Goal: Information Seeking & Learning: Learn about a topic

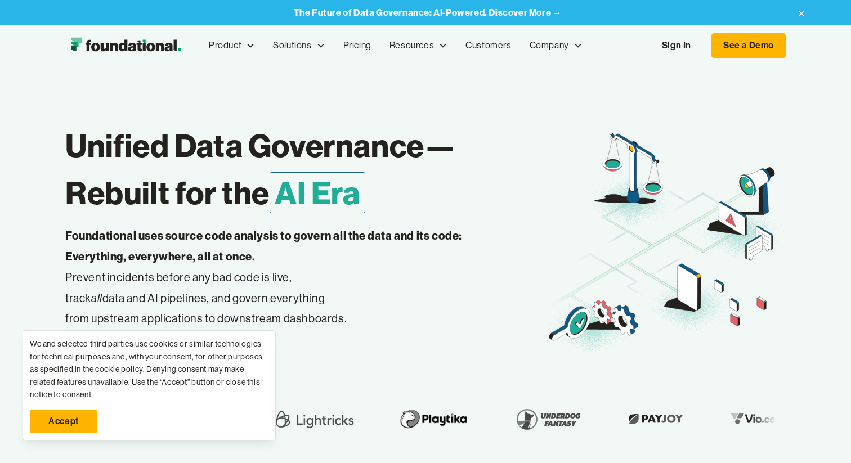
click at [669, 56] on link "Sign In" at bounding box center [677, 46] width 52 height 24
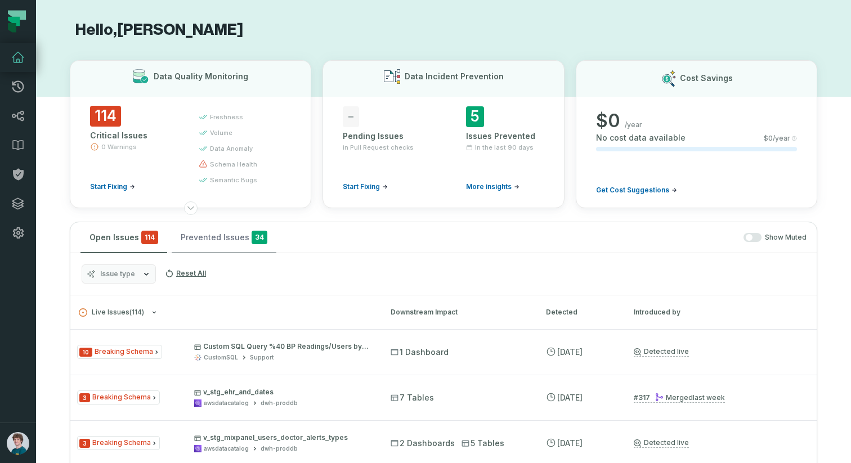
click at [237, 238] on button "Prevented Issues 34" at bounding box center [224, 237] width 105 height 30
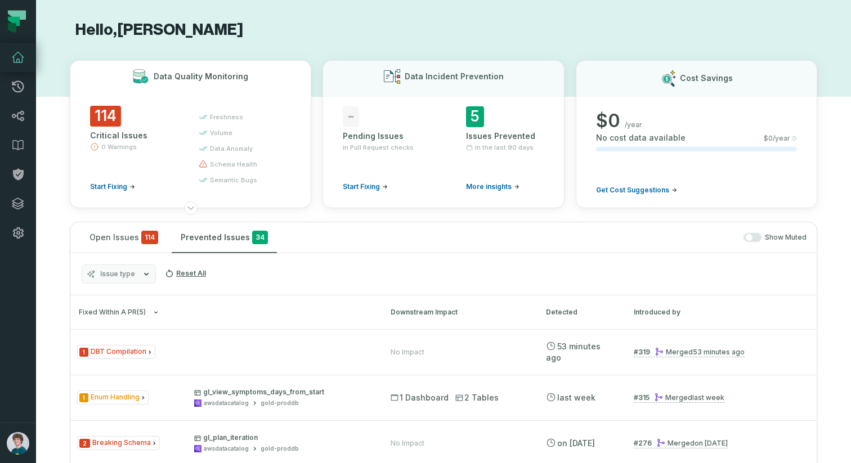
click at [112, 144] on span "0 Warnings" at bounding box center [118, 146] width 35 height 9
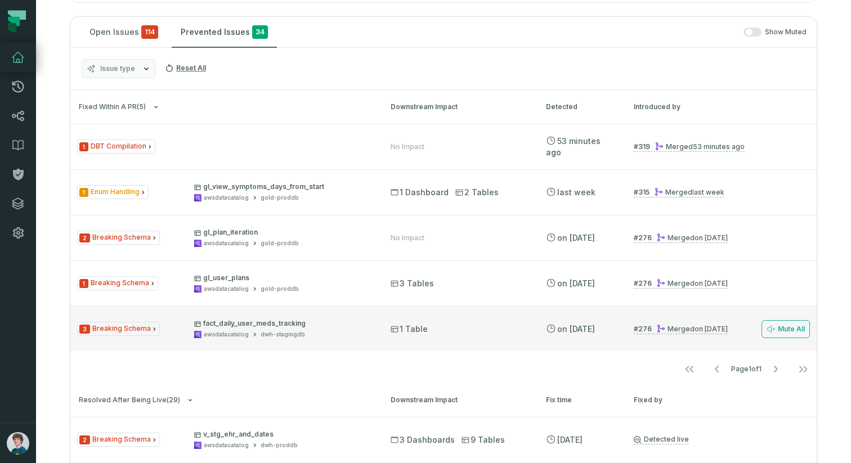
scroll to position [319, 0]
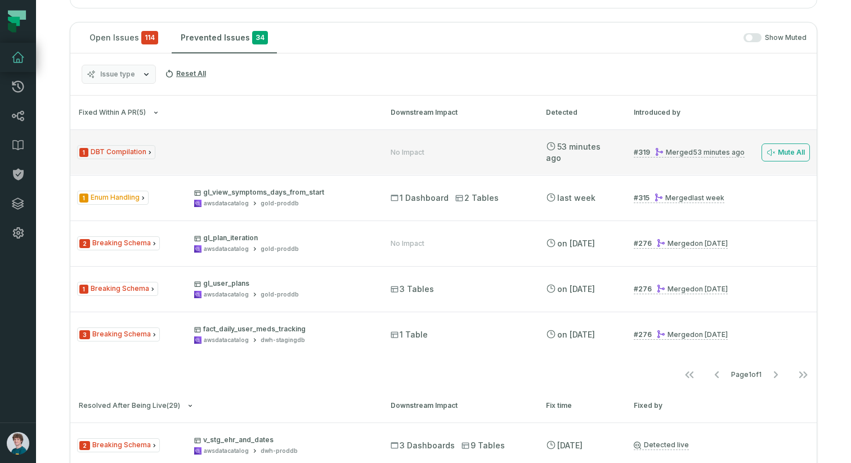
click at [197, 159] on div "1 DBT Compilation No Impact 8/11/2025, 1:51:34 PM # 319 Merged 8/11/2025, 1:51:…" at bounding box center [443, 152] width 747 height 45
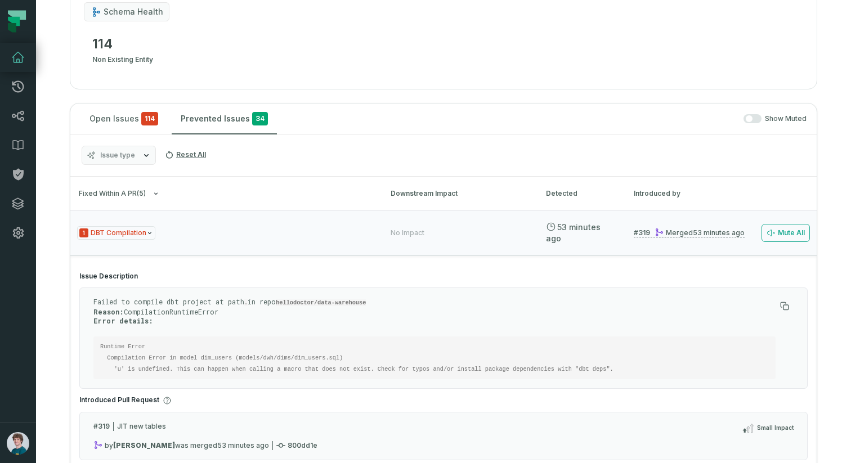
scroll to position [230, 0]
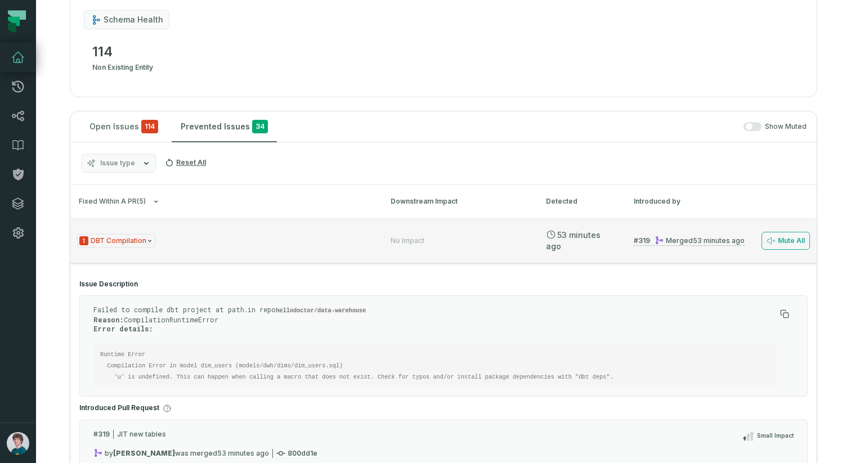
click at [146, 239] on icon "Issue Type" at bounding box center [149, 241] width 7 height 7
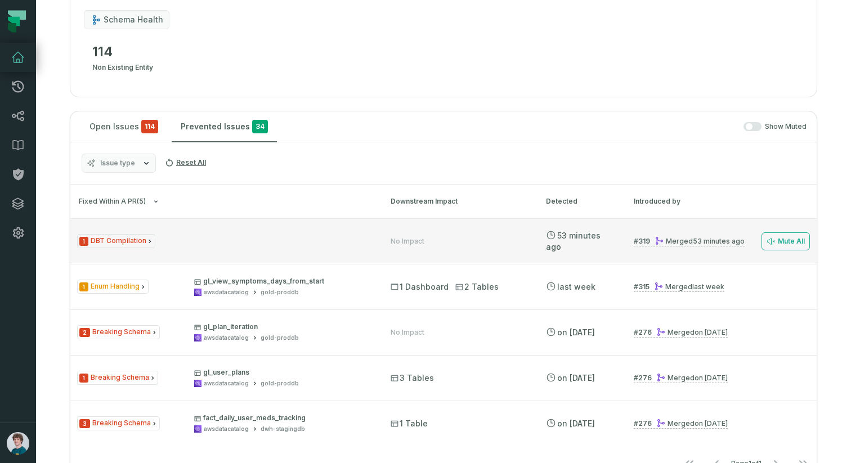
click at [142, 239] on span "1 DBT Compilation" at bounding box center [116, 241] width 78 height 14
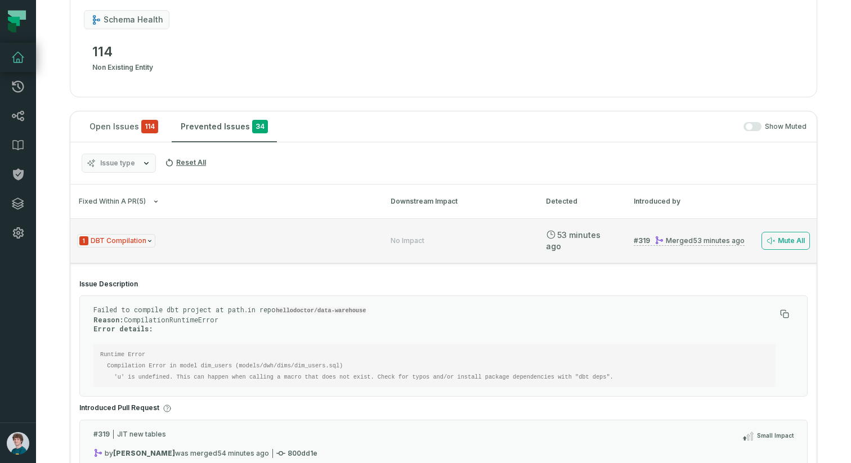
click at [142, 239] on span "1 DBT Compilation" at bounding box center [116, 241] width 78 height 14
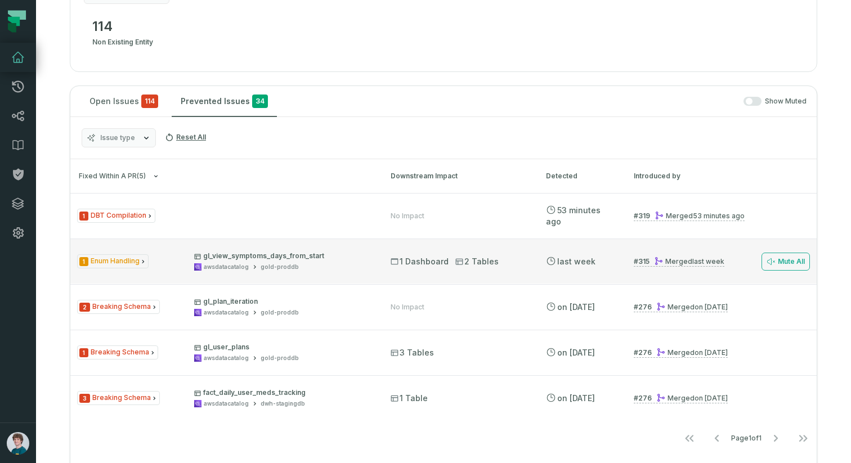
scroll to position [256, 0]
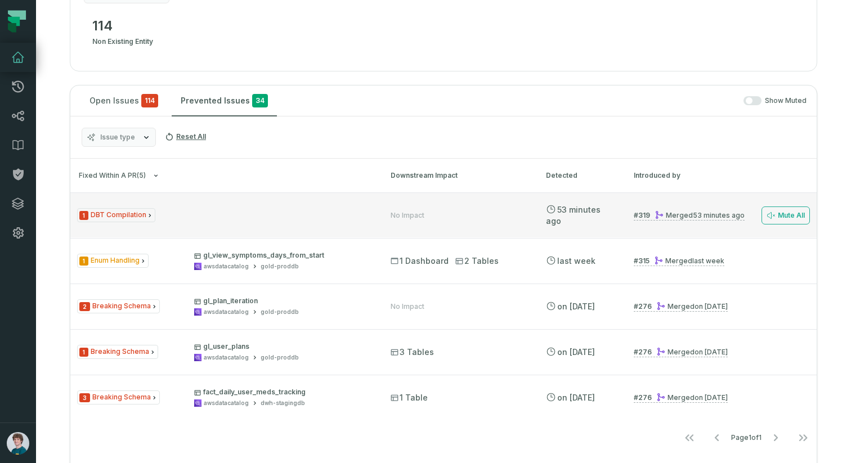
click at [213, 230] on div "1 DBT Compilation No Impact 8/11/2025, 1:51:34 PM # 319 Merged 8/11/2025, 1:51:…" at bounding box center [443, 215] width 747 height 45
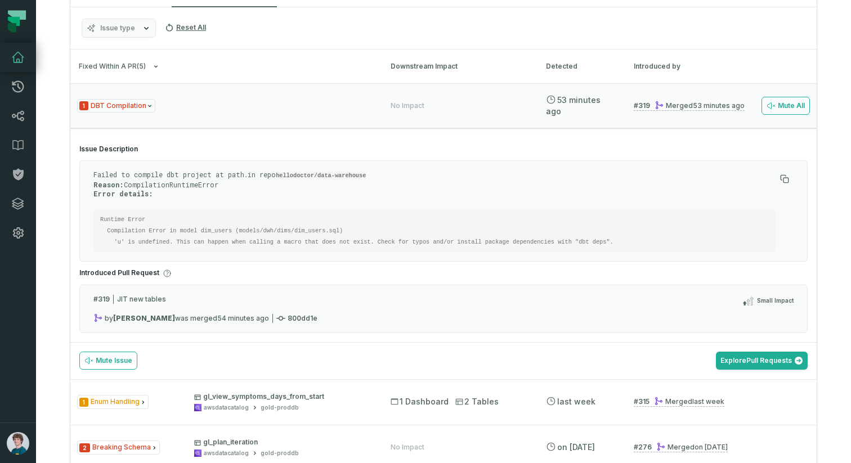
scroll to position [374, 0]
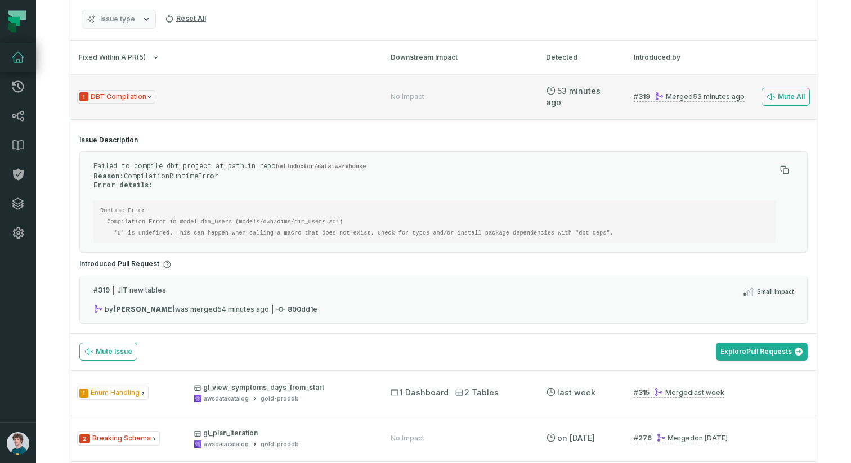
click at [238, 93] on div "1 DBT Compilation" at bounding box center [223, 97] width 293 height 14
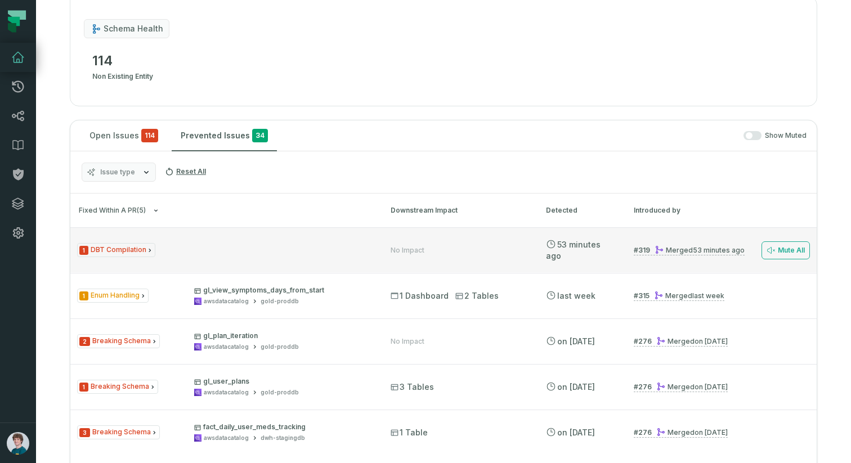
scroll to position [0, 0]
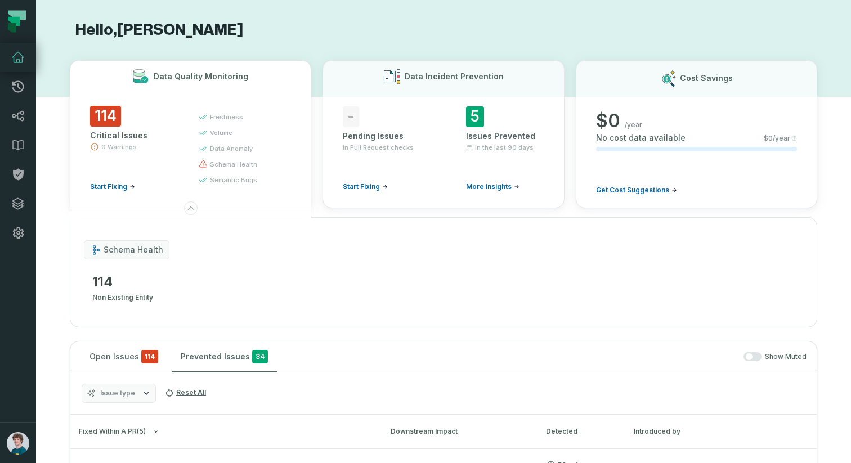
click at [113, 128] on div "114 Critical Issues 0 Warnings Start Fixing" at bounding box center [134, 149] width 88 height 86
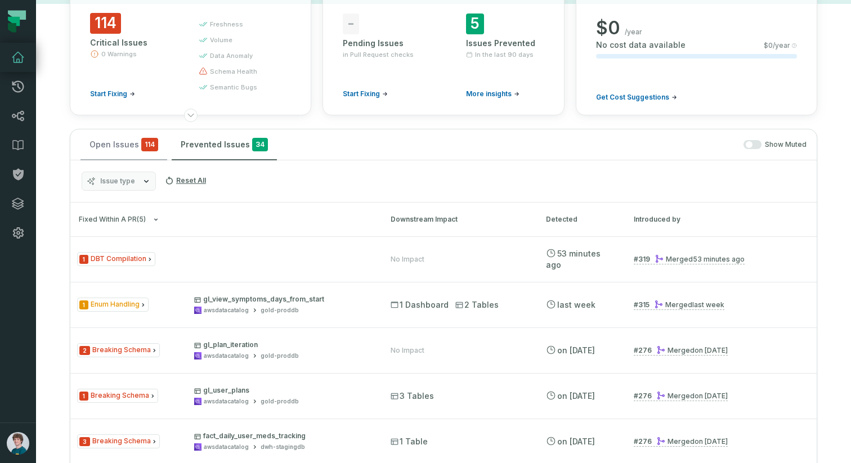
scroll to position [113, 0]
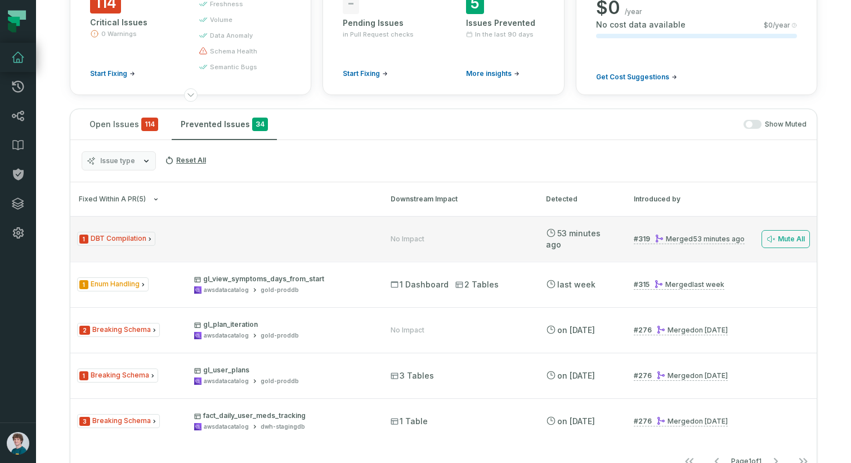
click at [239, 249] on div "1 DBT Compilation No Impact 8/11/2025, 1:51:34 PM # 319 Merged 8/11/2025, 1:51:…" at bounding box center [443, 238] width 747 height 45
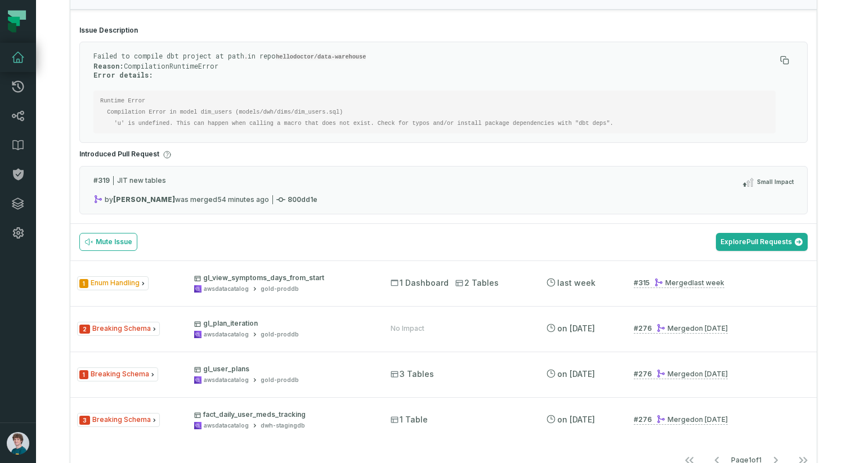
scroll to position [368, 0]
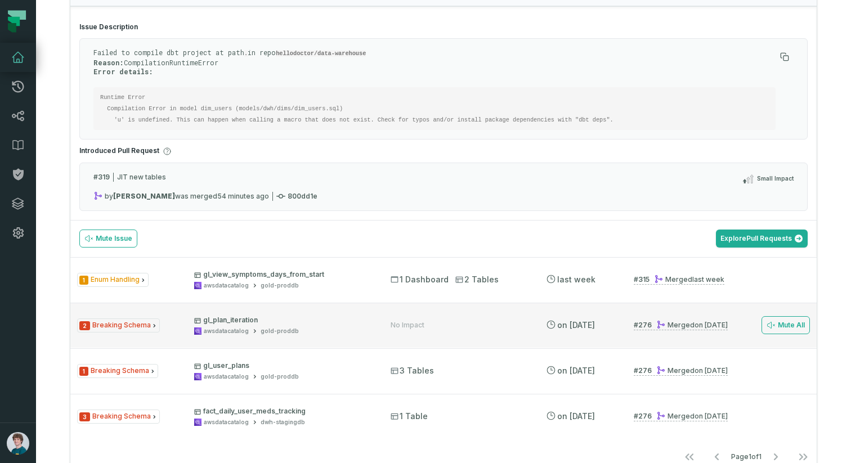
click at [163, 329] on div "2 Breaking Schema gl_plan_iteration awsdatacatalog gold-proddb" at bounding box center [223, 326] width 293 height 20
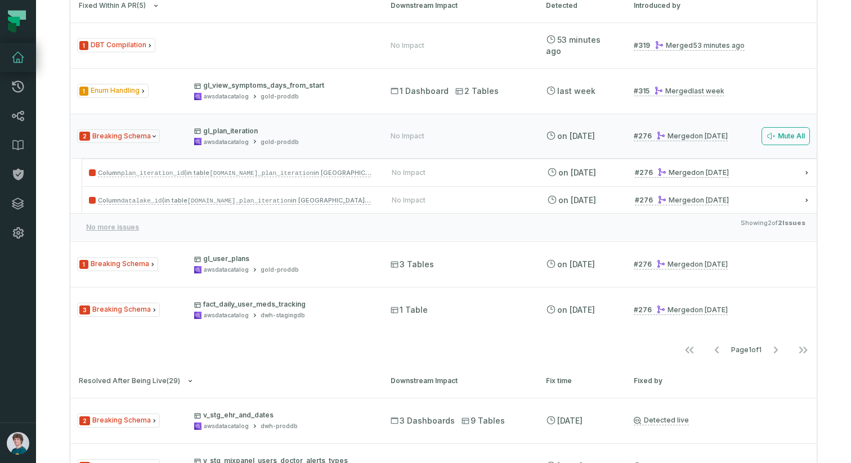
scroll to position [301, 0]
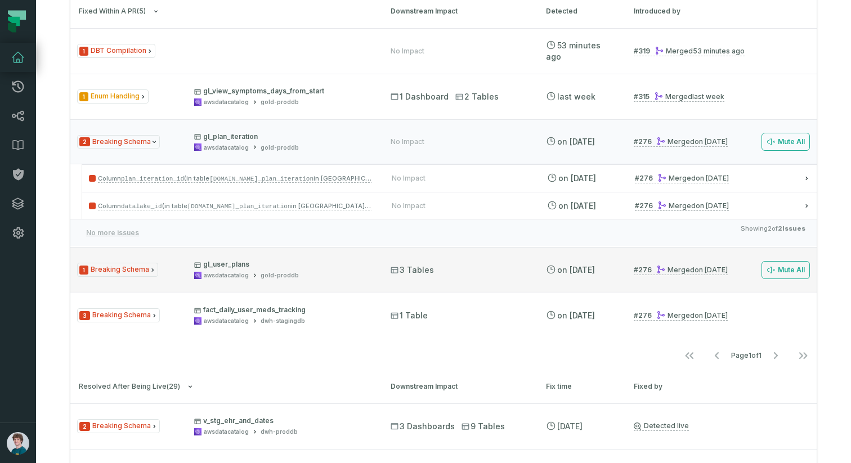
click at [336, 271] on span "gl_user_plans awsdatacatalog gold-proddb" at bounding box center [282, 270] width 176 height 20
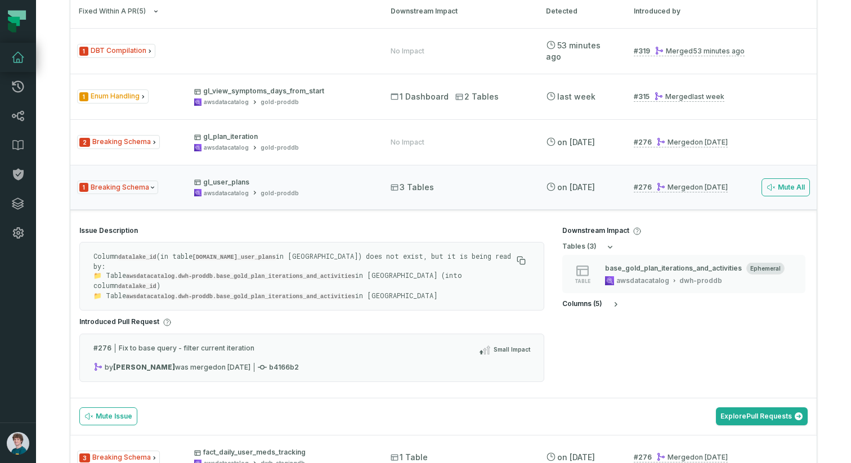
click at [616, 305] on icon "button" at bounding box center [616, 304] width 3 height 5
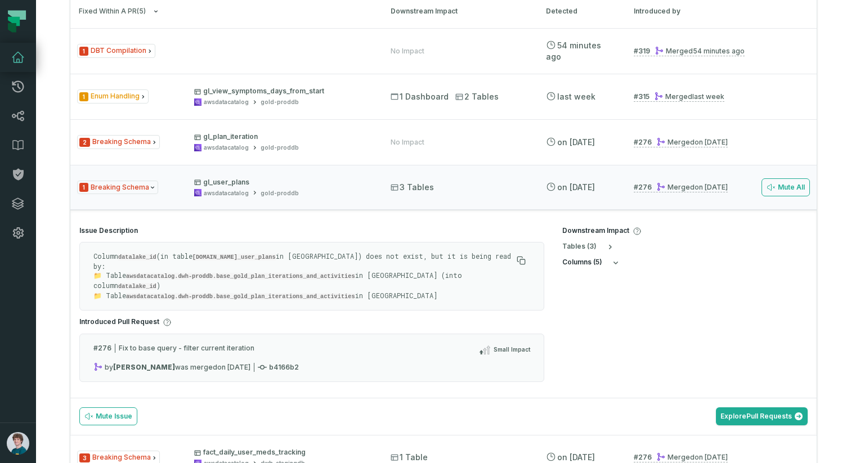
click at [613, 263] on icon "button" at bounding box center [616, 262] width 9 height 9
click at [150, 344] on div "# 276 Fix to base query - filter current iteration Small Impact" at bounding box center [311, 353] width 437 height 19
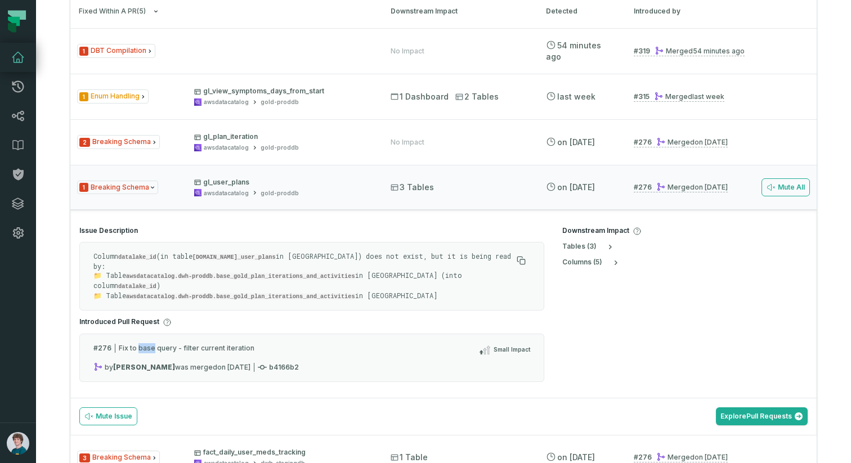
click at [150, 344] on div "# 276 Fix to base query - filter current iteration Small Impact" at bounding box center [311, 353] width 437 height 19
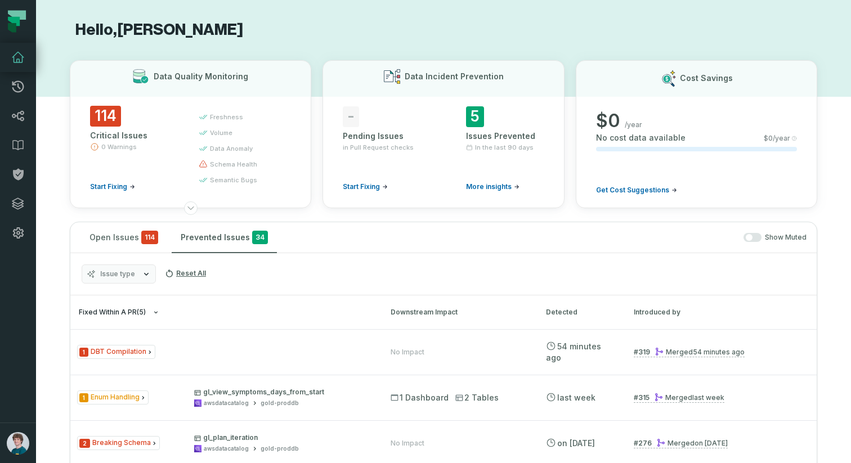
click at [125, 315] on span "Fixed within a PR ( 5 )" at bounding box center [112, 313] width 67 height 8
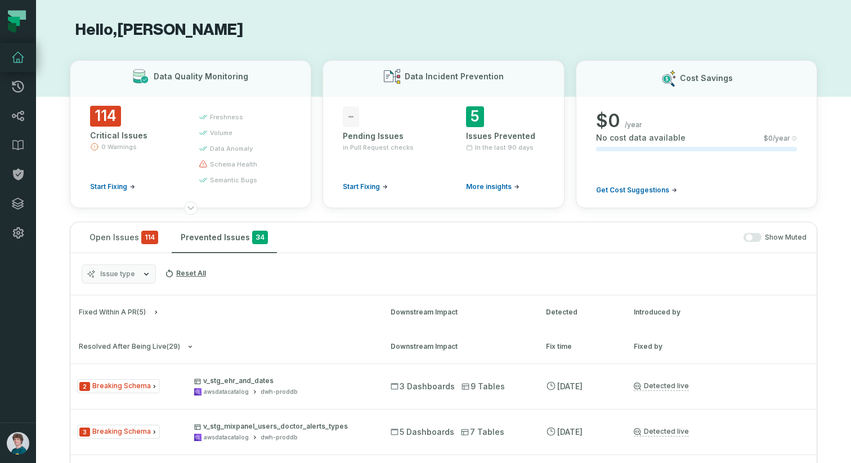
click at [147, 340] on h3 "Resolved After Being Live ( 29 ) Downstream Impact Fix time Fixed by" at bounding box center [443, 347] width 747 height 34
click at [151, 341] on h3 "Resolved After Being Live ( 29 ) Downstream Impact Fix time Fixed by" at bounding box center [443, 347] width 747 height 34
click at [164, 346] on span "Resolved After Being Live ( 29 )" at bounding box center [129, 347] width 101 height 8
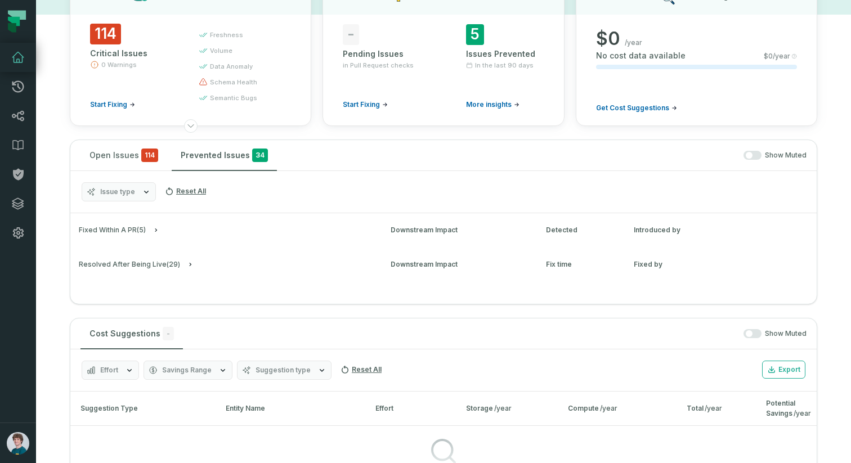
scroll to position [81, 0]
click at [120, 163] on button "Open Issues 114" at bounding box center [124, 156] width 87 height 30
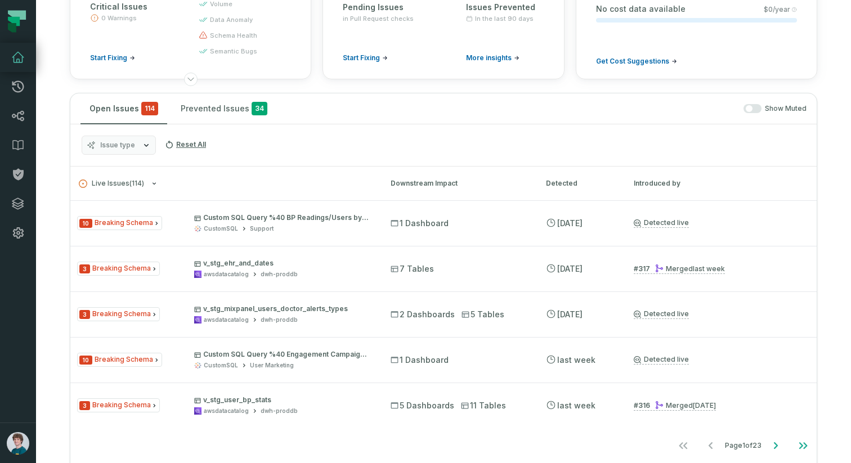
scroll to position [135, 0]
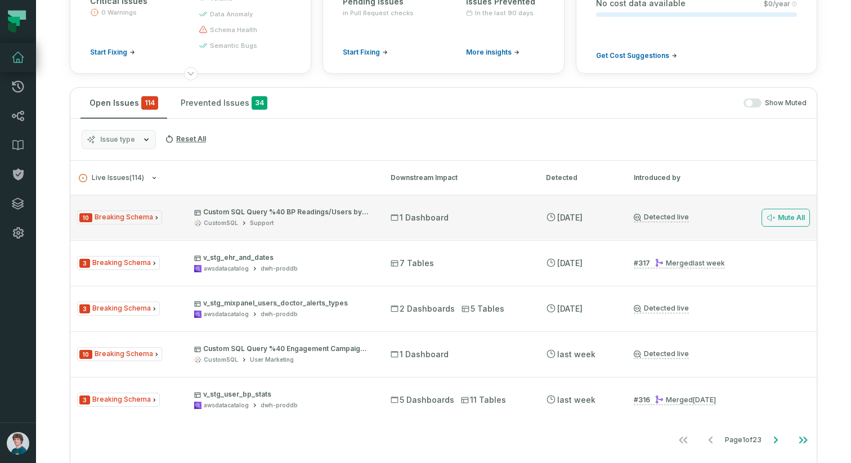
click at [276, 230] on div "10 Breaking Schema Custom SQL Query %40 BP Readings/Users by Monitor Type Dashb…" at bounding box center [443, 217] width 747 height 45
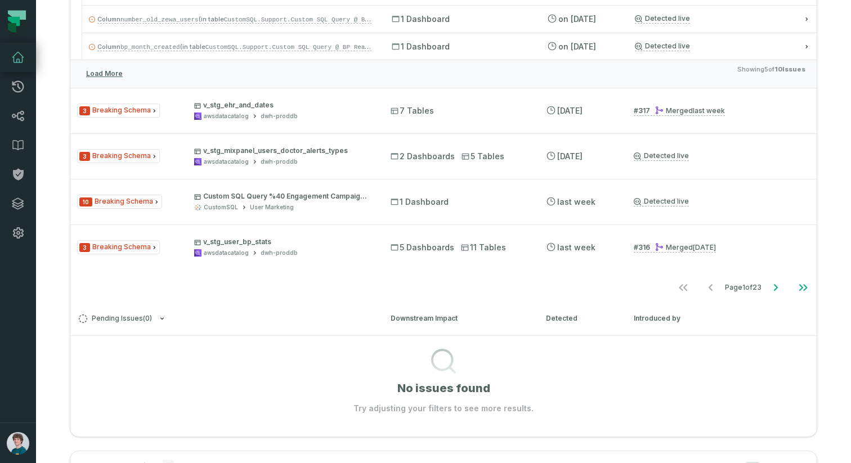
scroll to position [458, 0]
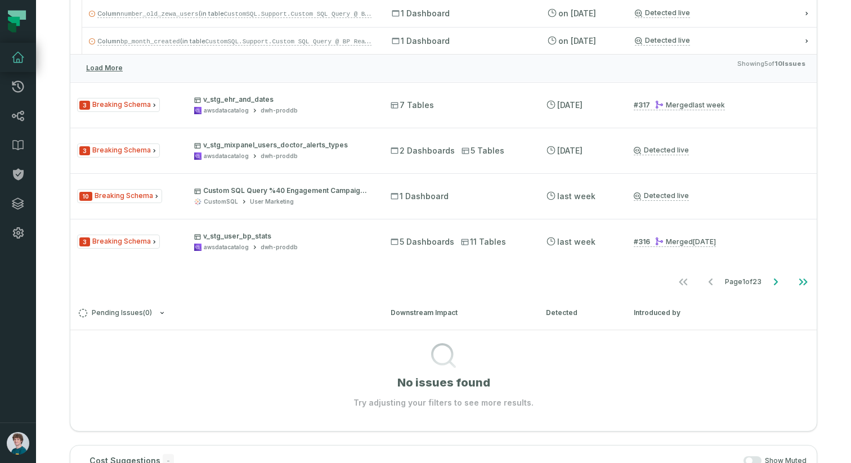
click at [315, 233] on p "v_stg_user_bp_stats" at bounding box center [282, 236] width 176 height 9
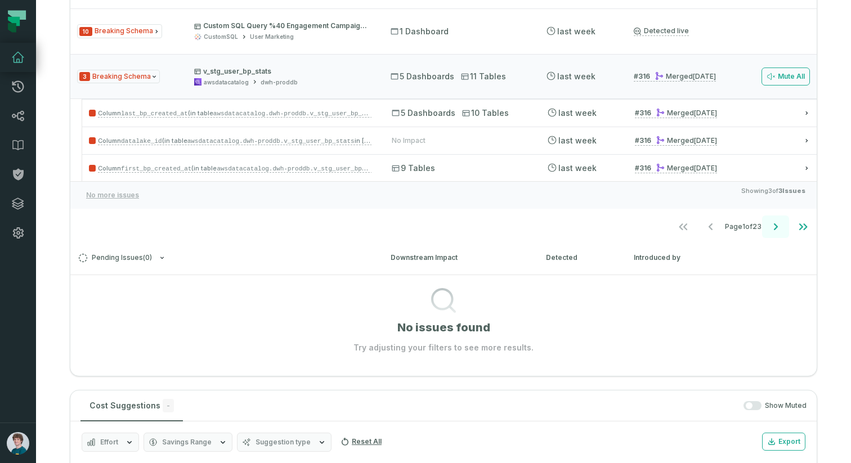
click at [766, 229] on button "Go to next page" at bounding box center [775, 227] width 27 height 23
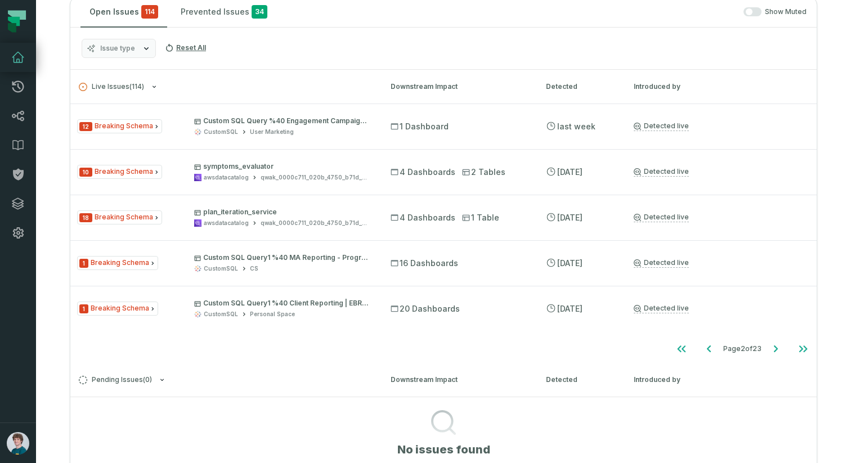
scroll to position [239, 0]
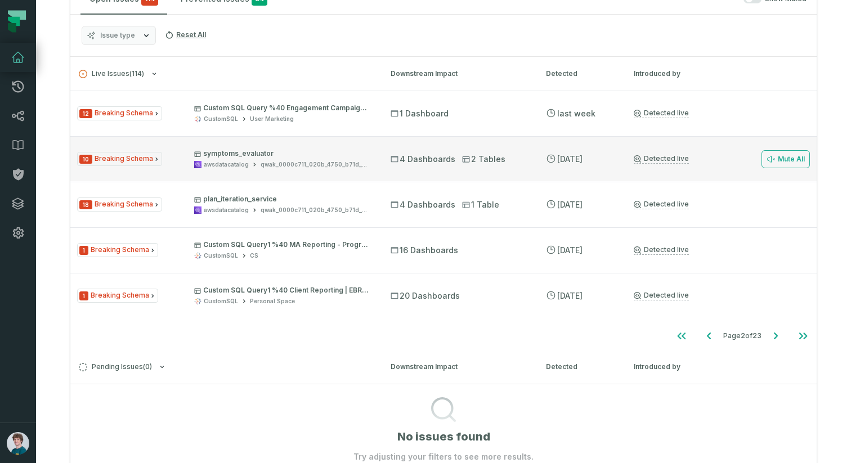
click at [366, 162] on div "qwak_0000c711_020b_4750_b71d_36b59ec5baf8_analytics_data" at bounding box center [316, 164] width 110 height 8
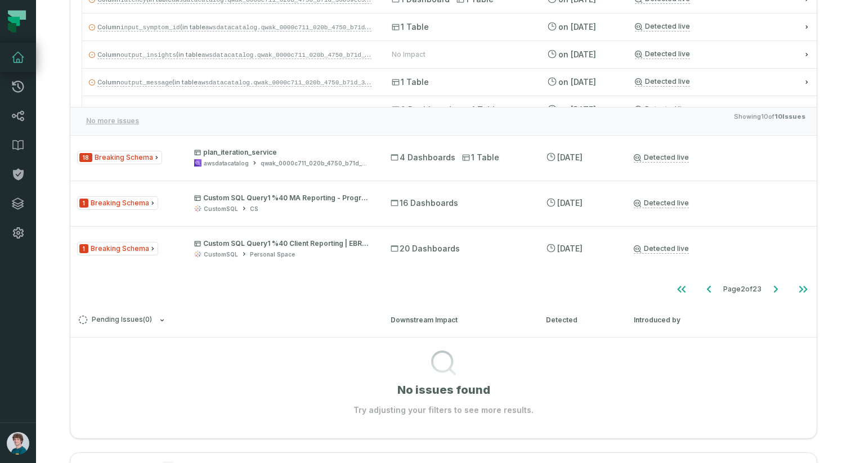
scroll to position [588, 0]
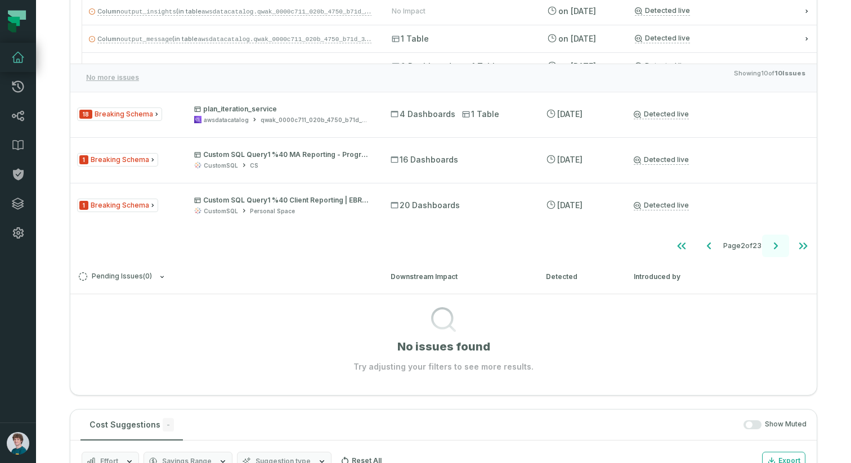
click at [777, 249] on icon "Go to next page" at bounding box center [776, 246] width 14 height 14
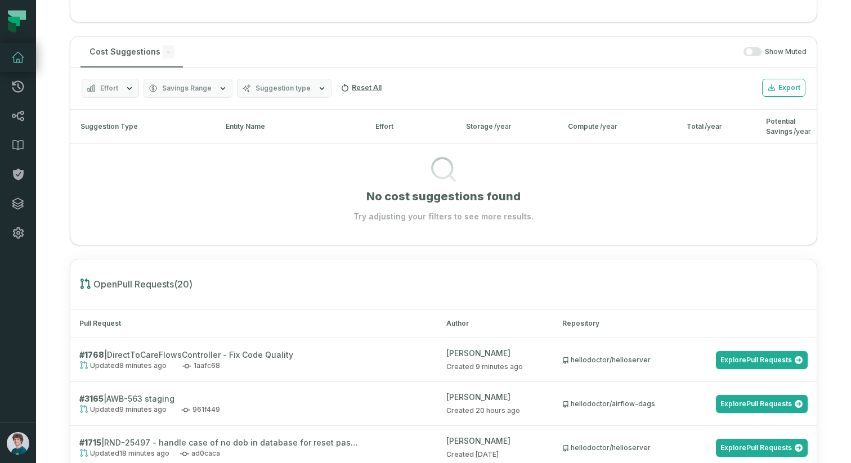
scroll to position [1064, 0]
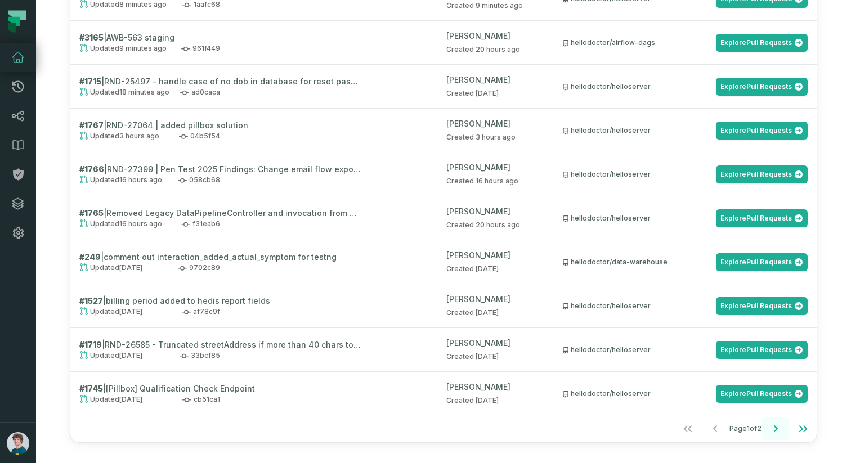
click at [780, 430] on icon "Go to next page" at bounding box center [776, 429] width 14 height 14
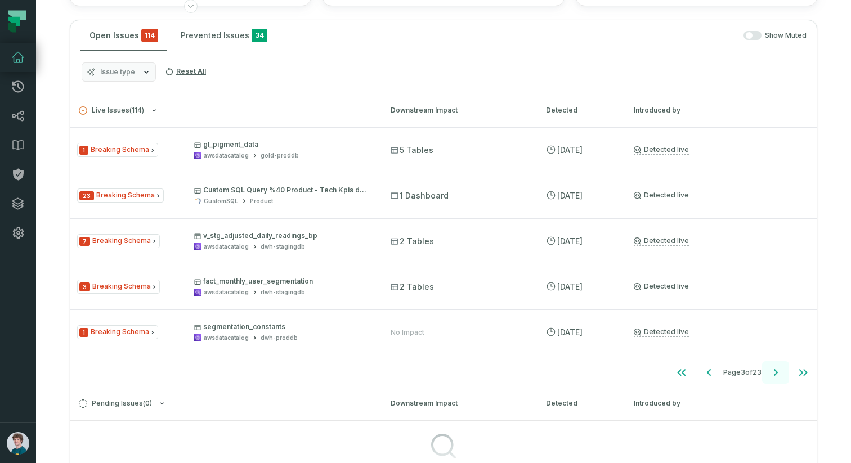
scroll to position [194, 0]
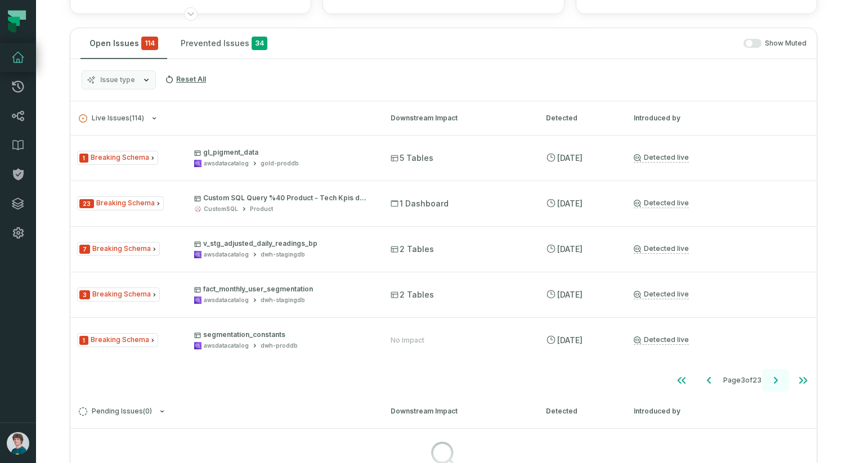
click at [778, 380] on icon "Go to next page" at bounding box center [776, 380] width 4 height 7
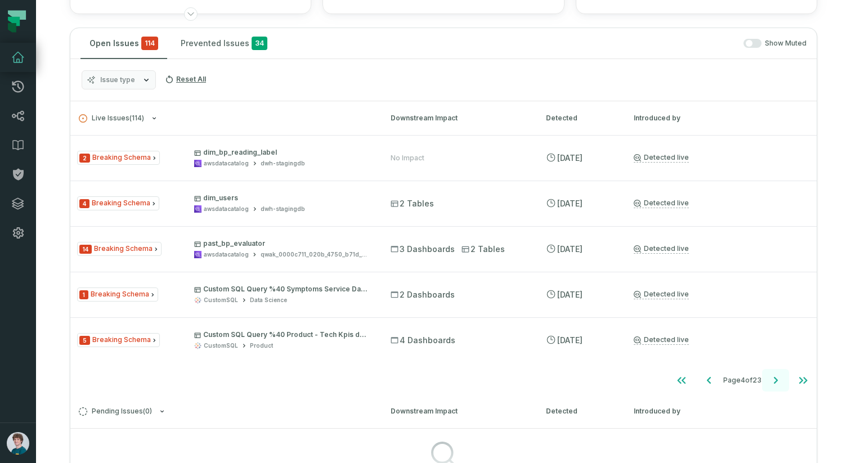
click at [778, 380] on icon "Go to next page" at bounding box center [776, 380] width 4 height 7
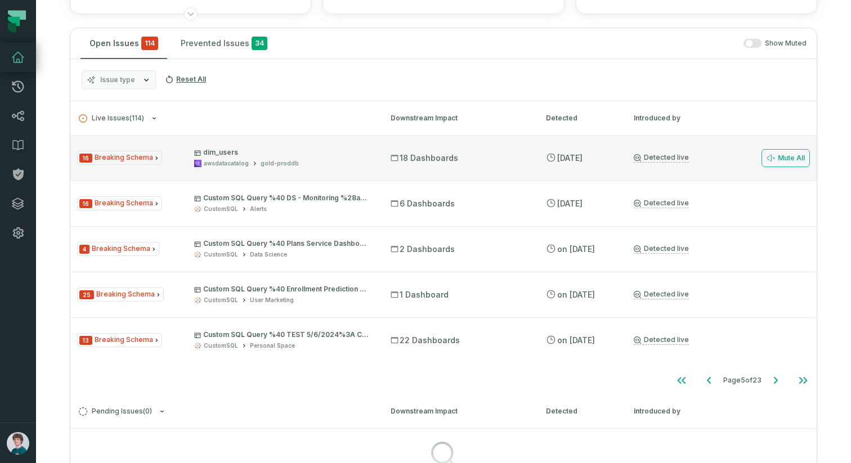
click at [335, 149] on p "dim_users" at bounding box center [282, 152] width 176 height 9
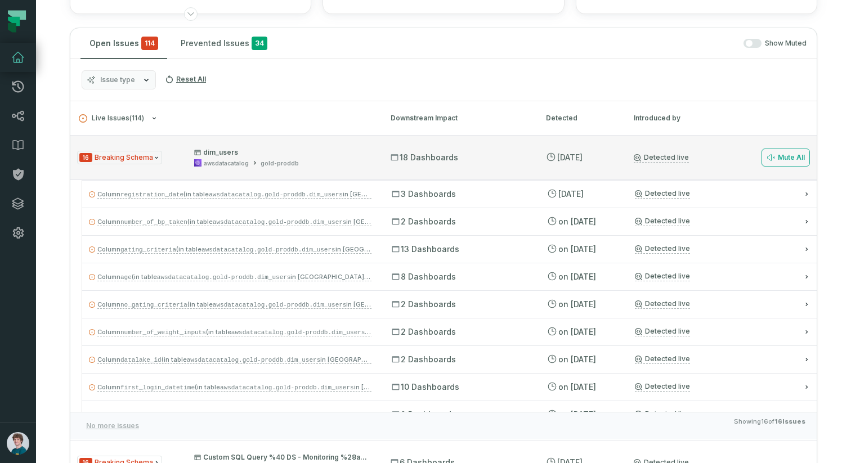
click at [231, 151] on p "dim_users" at bounding box center [282, 152] width 176 height 9
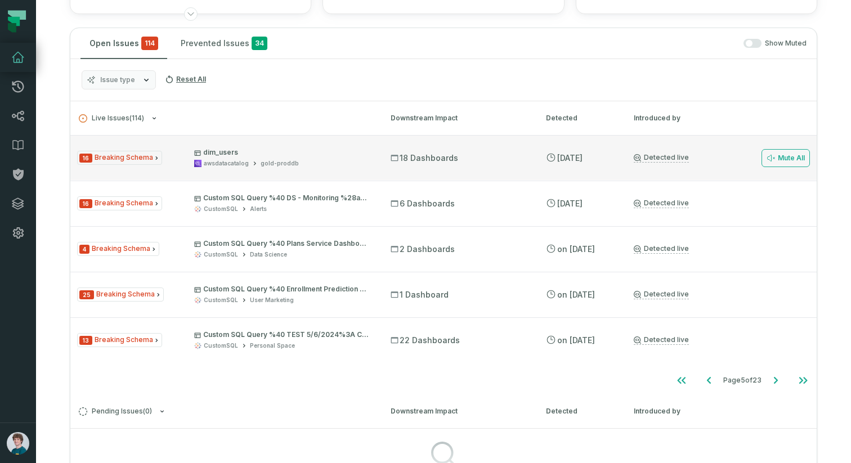
click at [231, 151] on p "dim_users" at bounding box center [282, 152] width 176 height 9
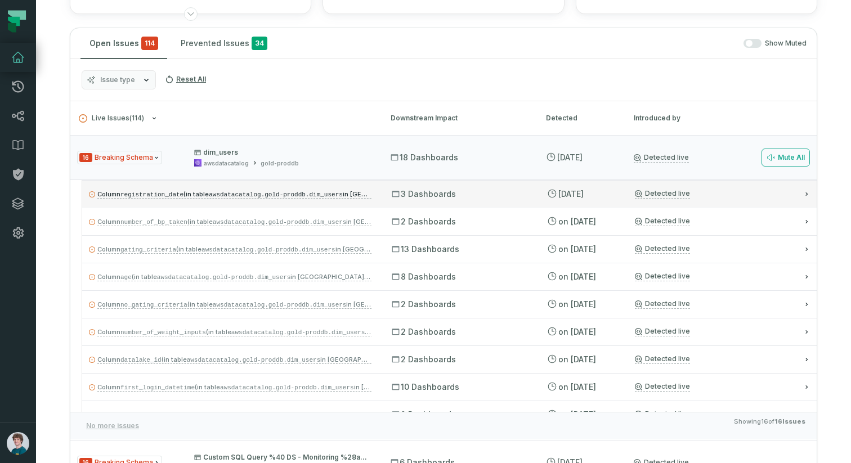
click at [184, 195] on code "registration_date" at bounding box center [152, 194] width 63 height 7
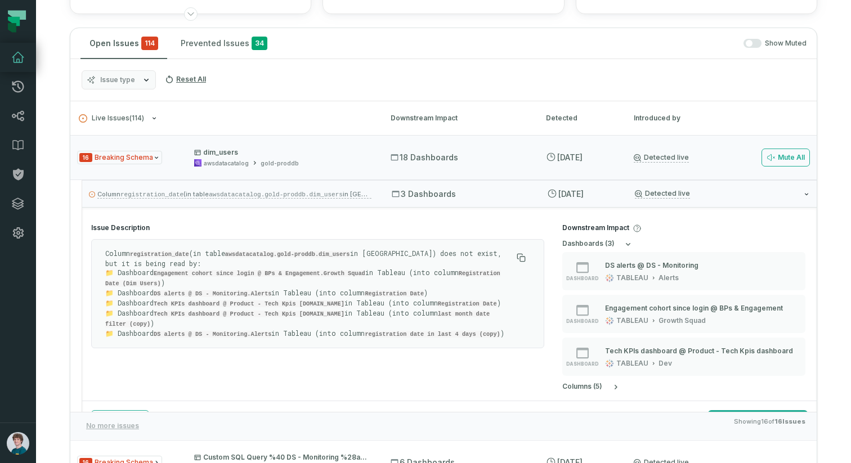
click at [179, 253] on code "registration_date" at bounding box center [159, 254] width 59 height 7
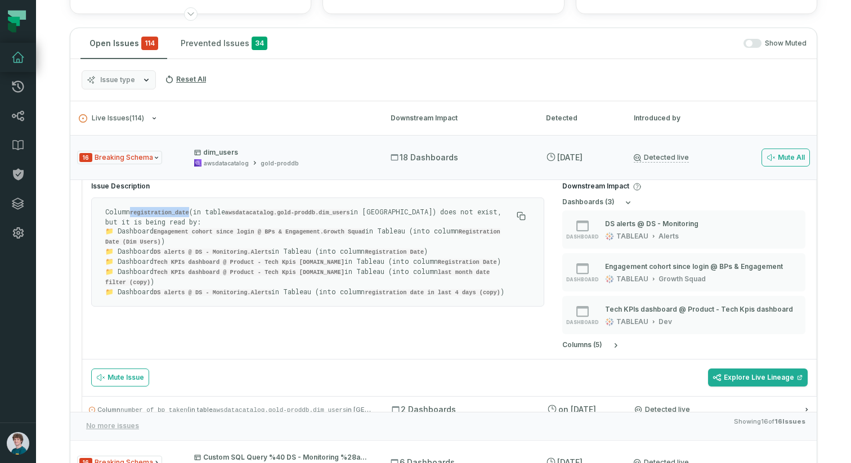
scroll to position [48, 0]
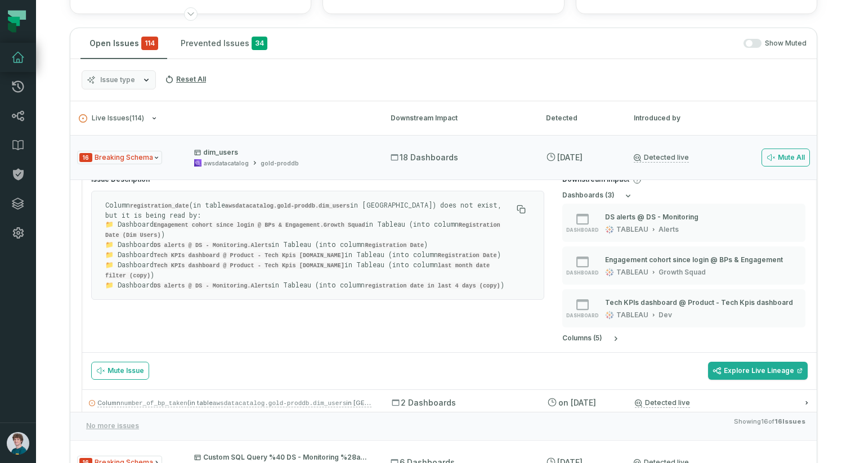
click at [603, 333] on div "dashboard s ( 3 ) dashboard DS alerts @ DS - Monitoring TABLEAU Alerts dashboar…" at bounding box center [686, 267] width 246 height 152
click at [603, 337] on button "column s ( 5 )" at bounding box center [592, 339] width 58 height 9
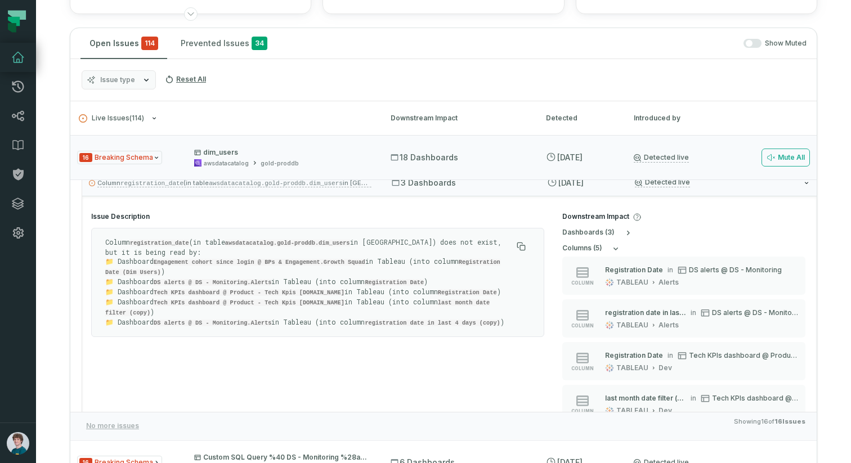
scroll to position [0, 0]
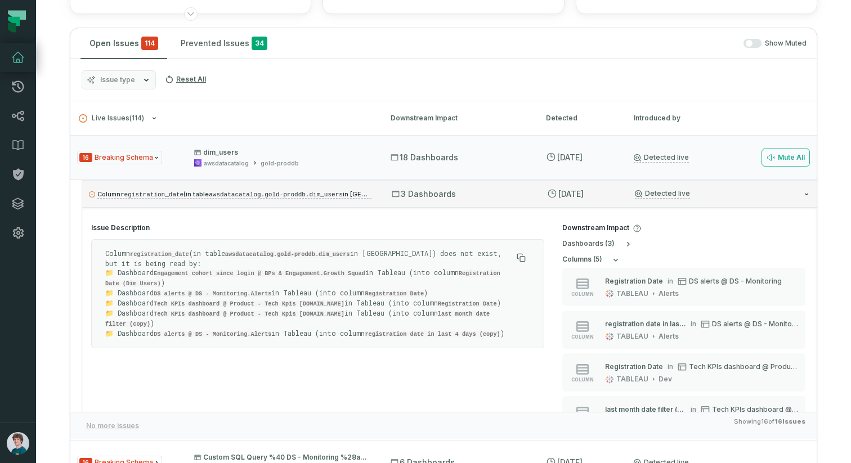
click at [496, 194] on div "3 Dashboards" at bounding box center [459, 194] width 135 height 11
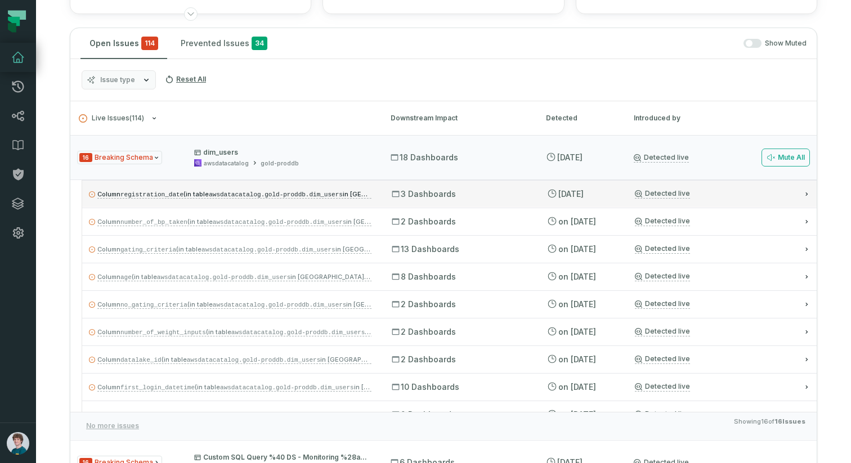
click at [488, 197] on div "3 Dashboards" at bounding box center [459, 194] width 135 height 11
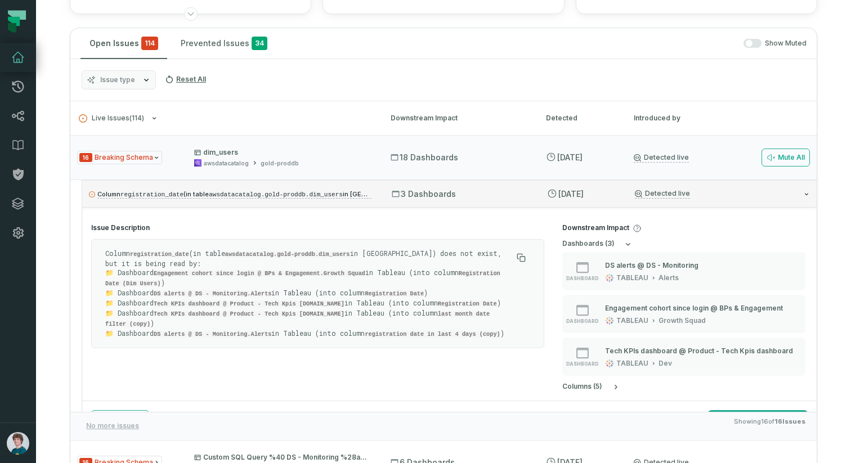
click at [488, 197] on div "3 Dashboards" at bounding box center [459, 194] width 135 height 11
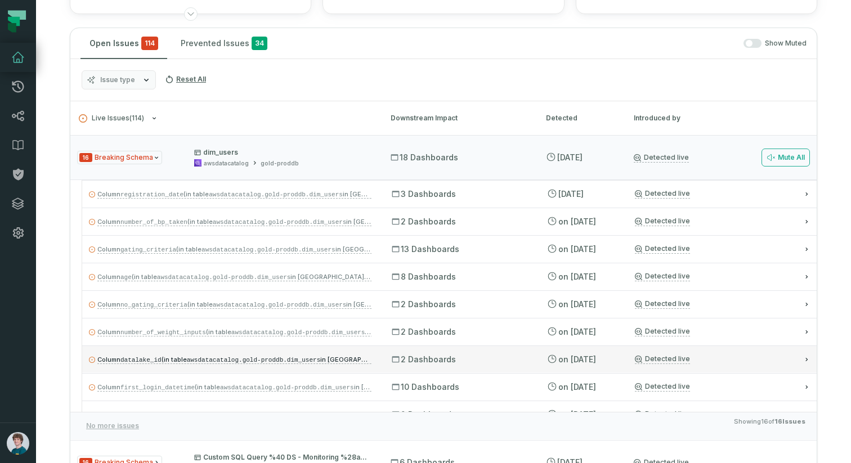
click at [168, 365] on p "Column datalake_id (in table awsdatacatalog.gold-proddb.dim_users in Athena) do…" at bounding box center [230, 360] width 283 height 14
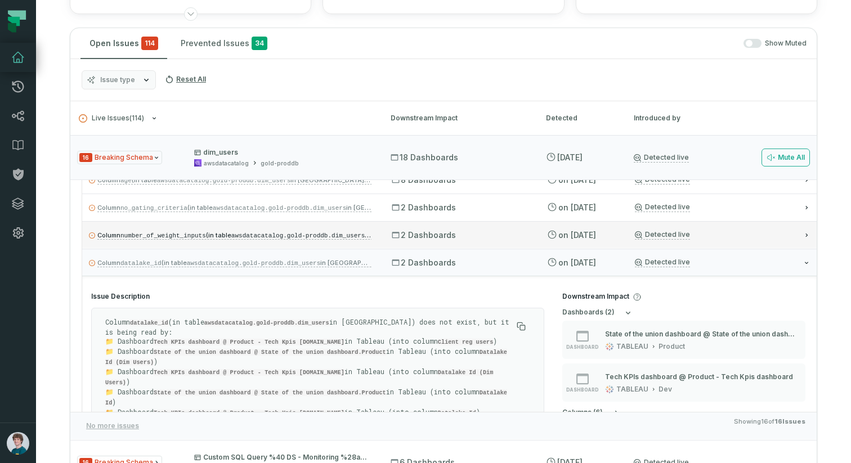
scroll to position [105, 0]
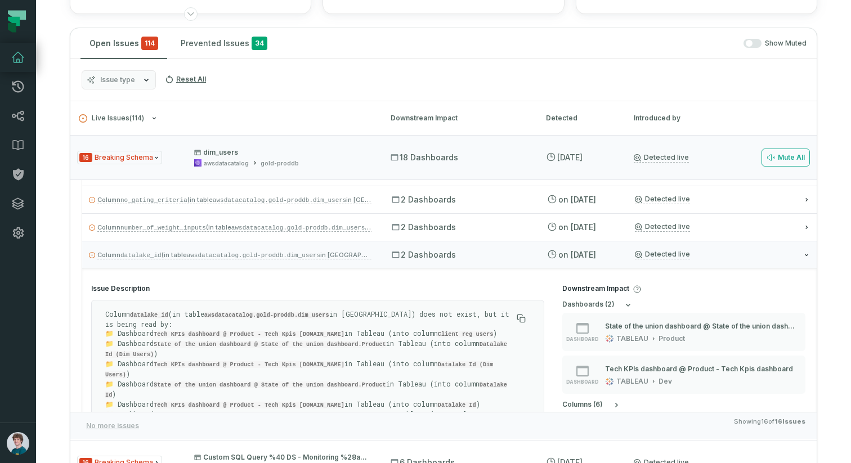
click at [153, 318] on code "datalake_id" at bounding box center [149, 315] width 38 height 7
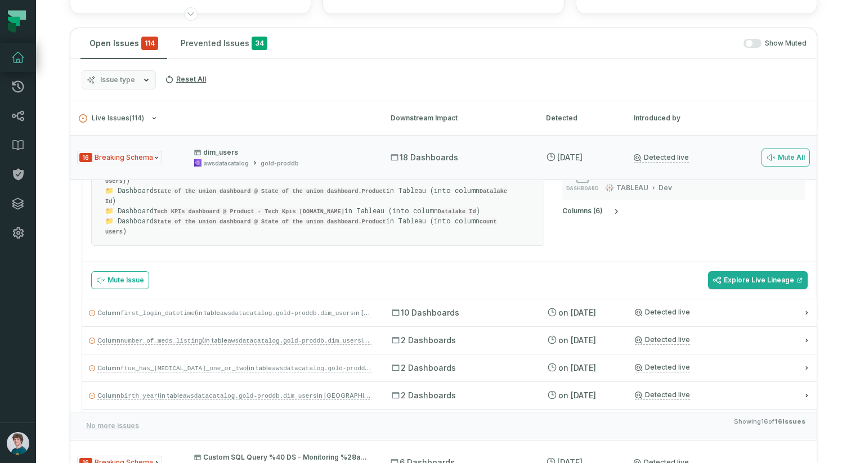
scroll to position [301, 0]
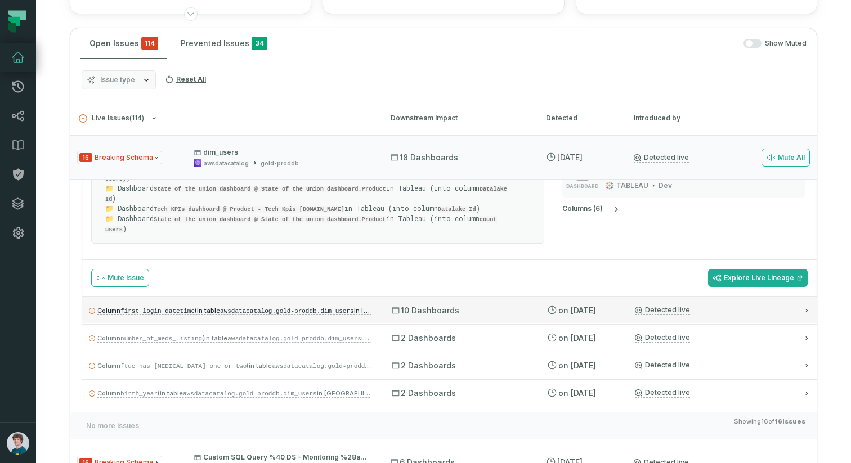
click at [377, 314] on div "Column first_login_datetime (in table awsdatacatalog.gold-proddb.dim_users in A…" at bounding box center [449, 310] width 735 height 27
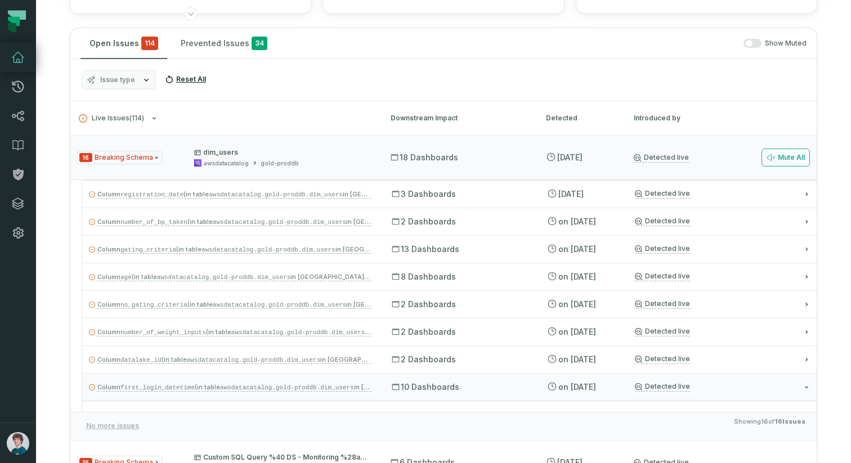
scroll to position [0, 0]
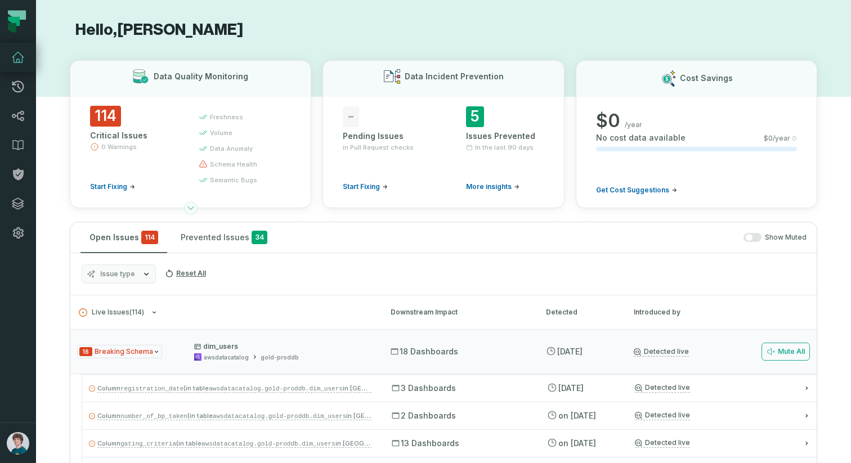
click at [193, 208] on icon at bounding box center [190, 208] width 9 height 9
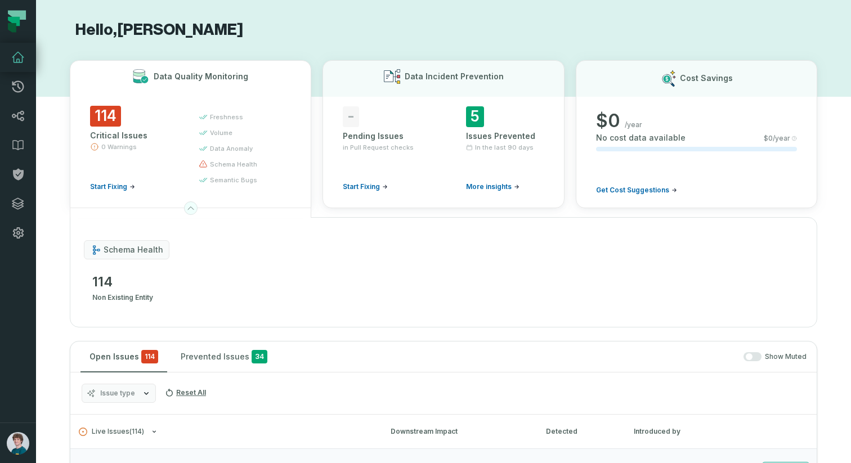
click at [193, 208] on icon at bounding box center [190, 208] width 9 height 9
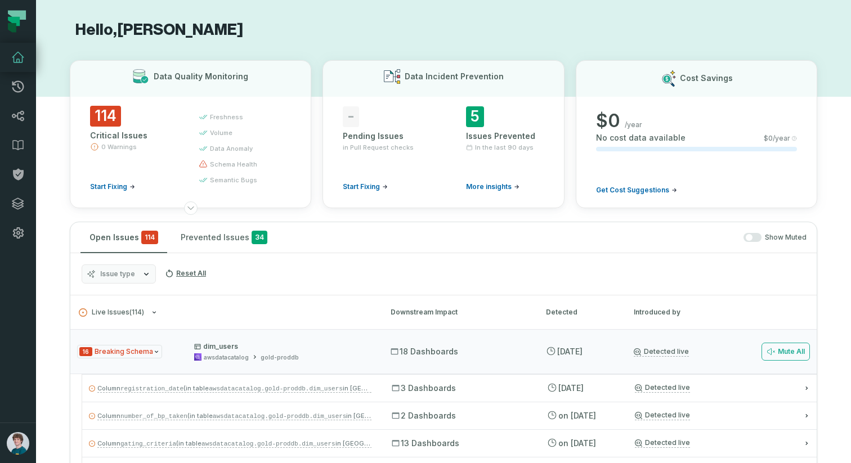
click at [258, 29] on h1 "Hello, Amir Dolev" at bounding box center [444, 30] width 748 height 20
